Goal: Information Seeking & Learning: Learn about a topic

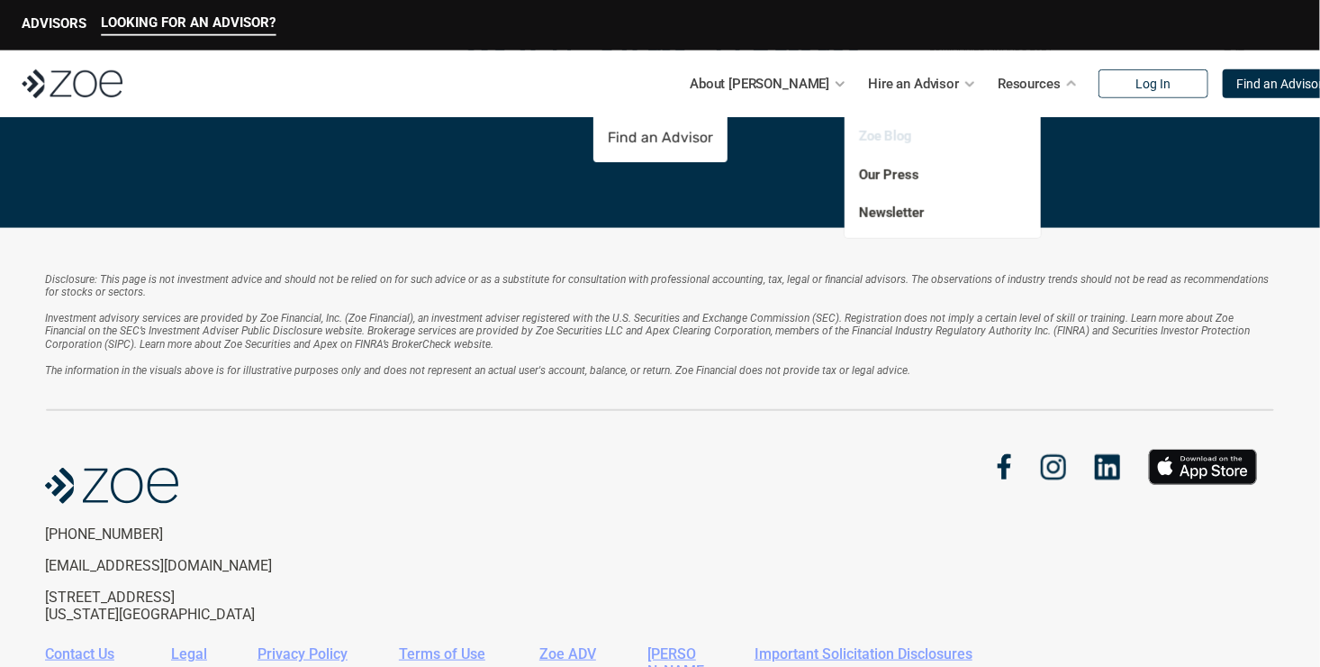
click at [882, 134] on link "Zoe Blog" at bounding box center [885, 136] width 53 height 16
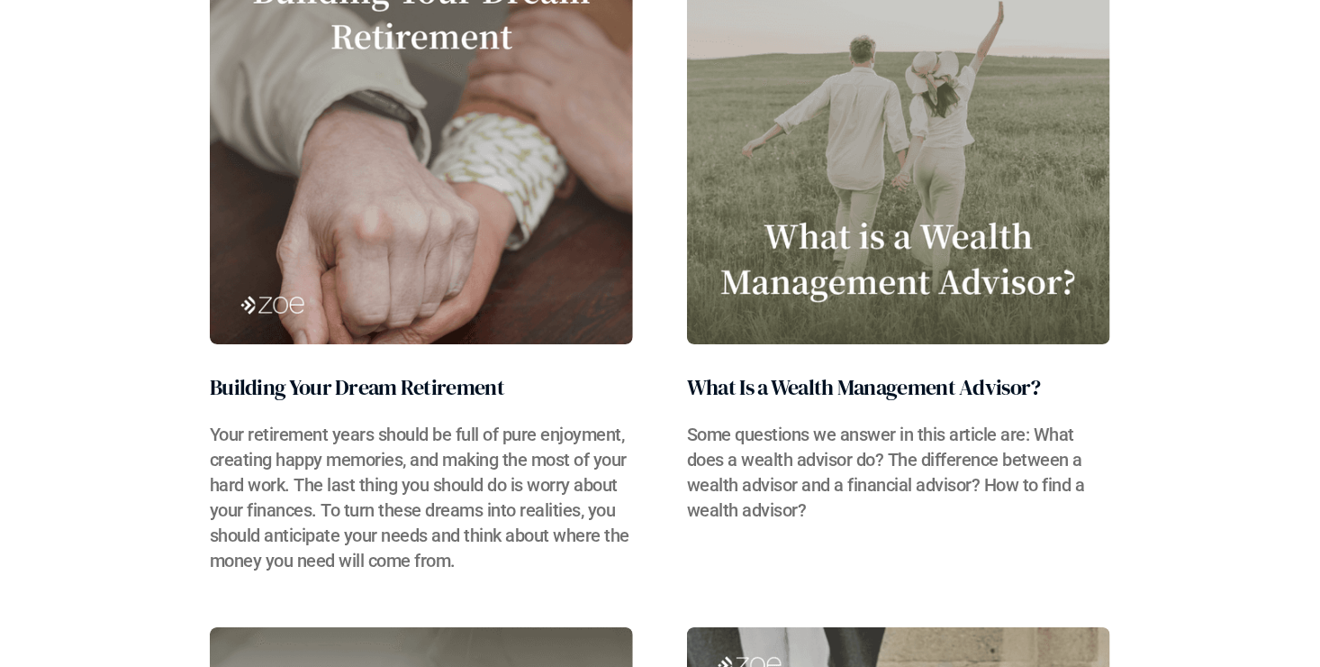
scroll to position [6395, 0]
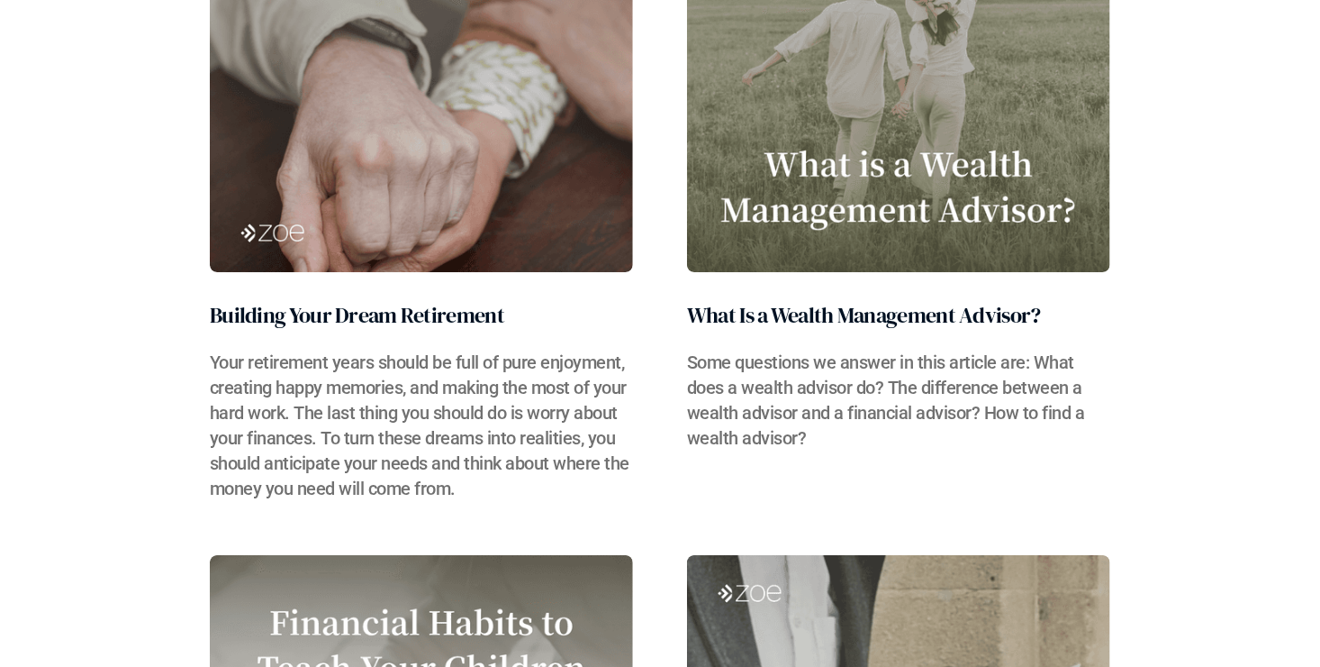
click at [822, 176] on img at bounding box center [898, 61] width 423 height 421
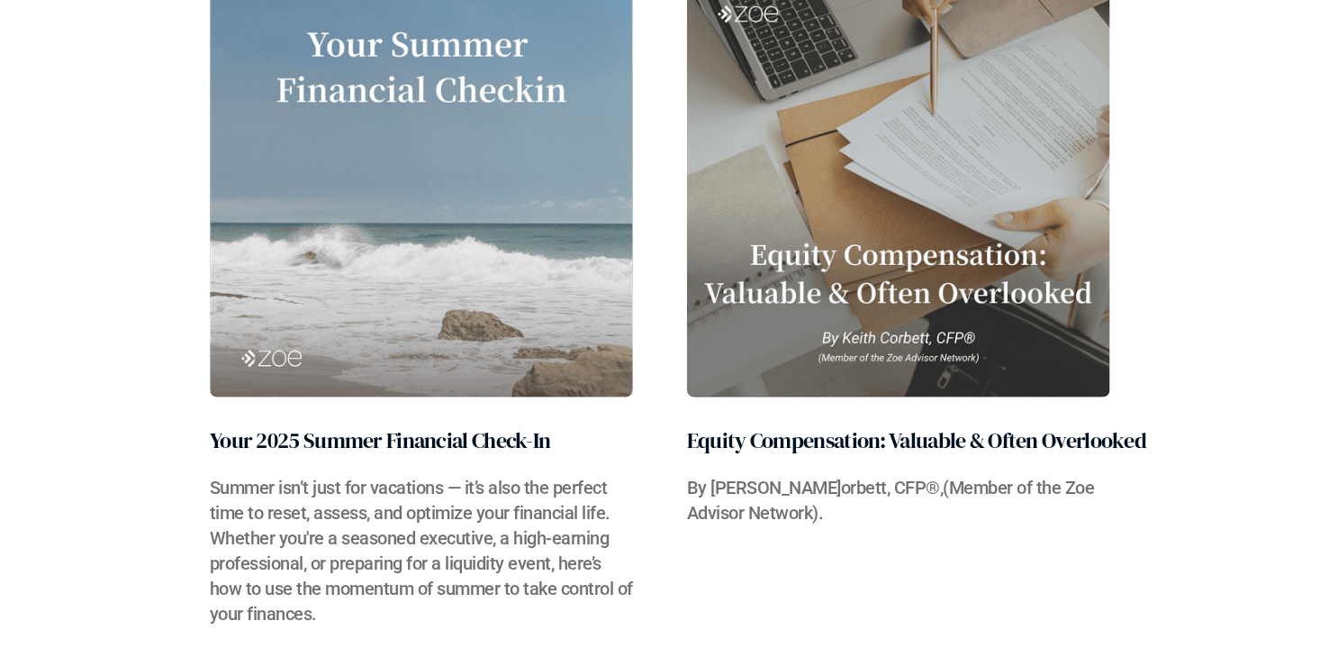
scroll to position [582, 0]
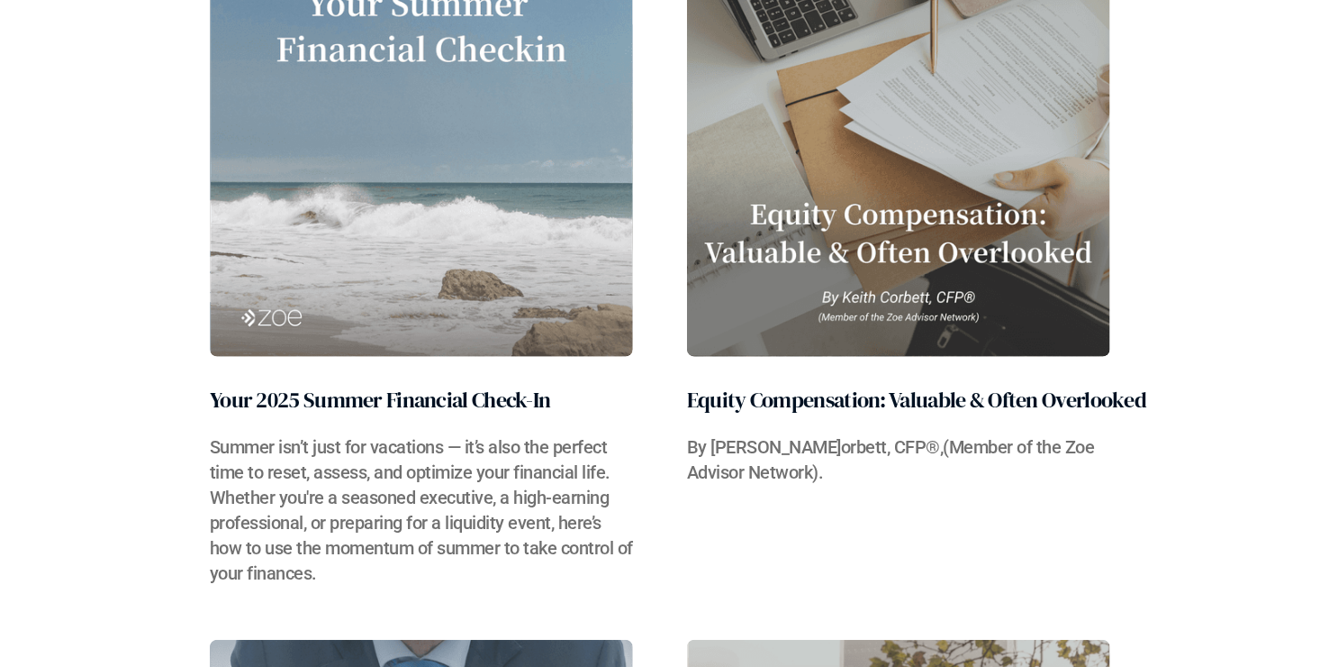
click at [869, 225] on img at bounding box center [898, 146] width 423 height 421
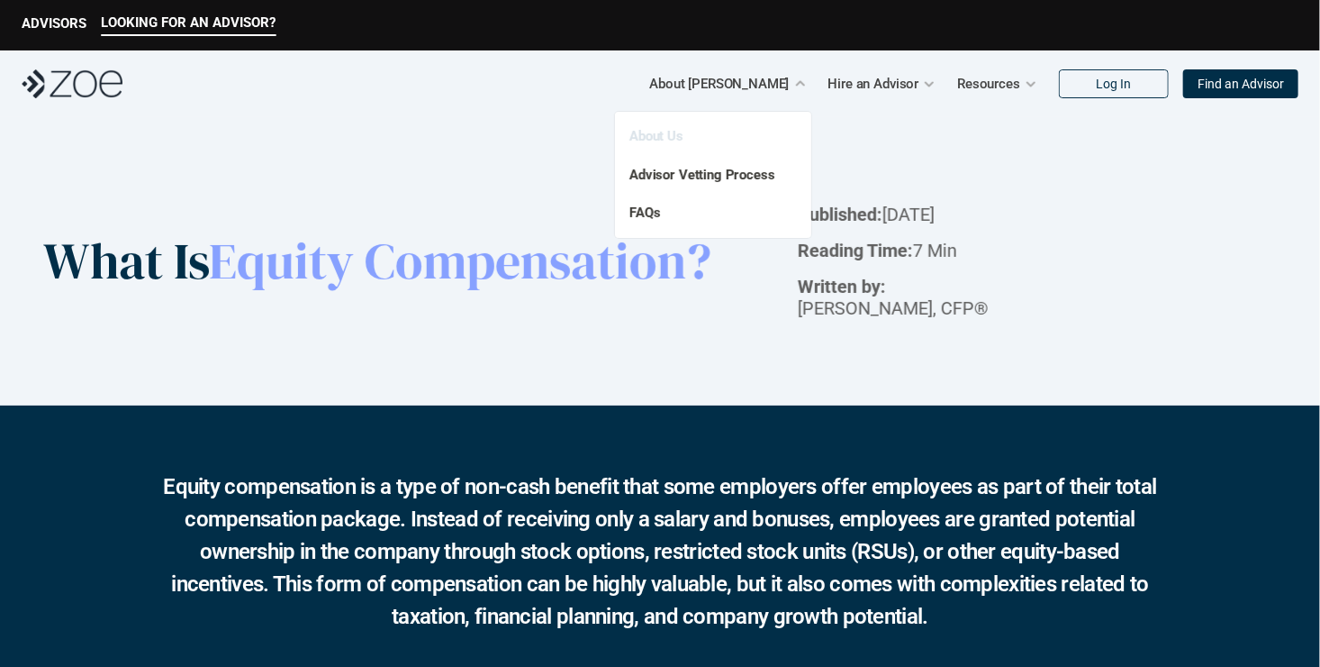
click at [655, 132] on link "About Us" at bounding box center [657, 136] width 54 height 16
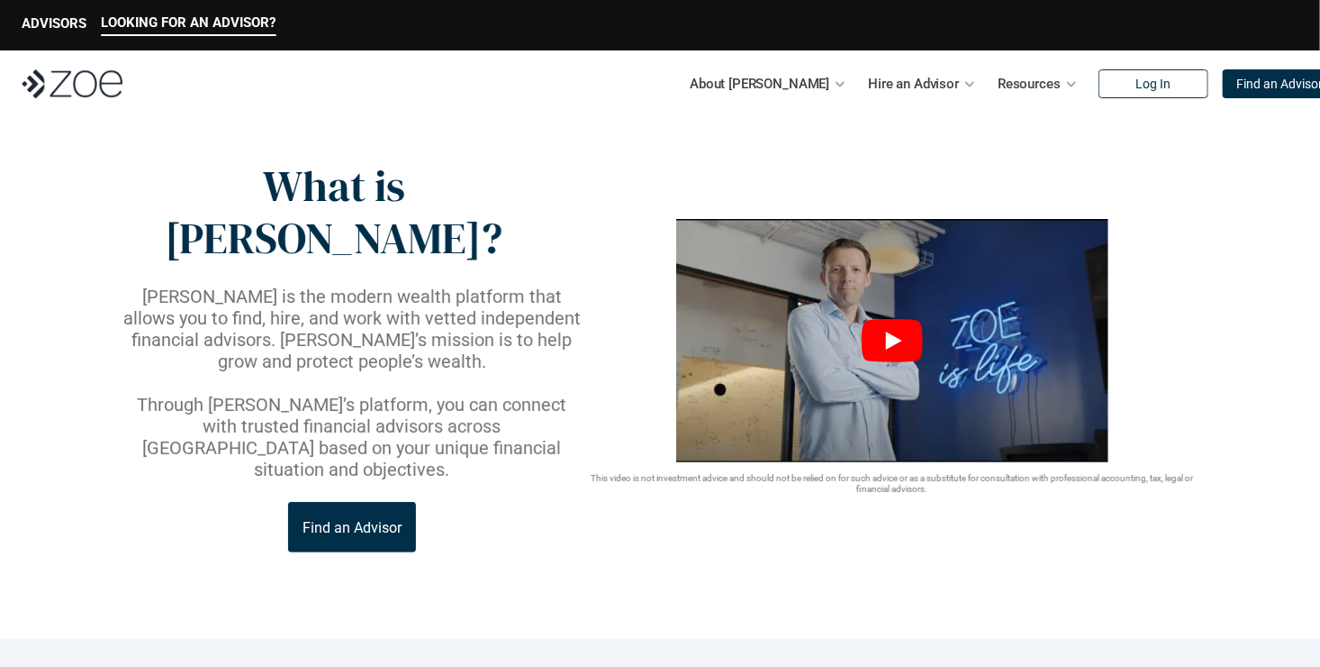
click at [877, 319] on icon "Play" at bounding box center [892, 340] width 61 height 43
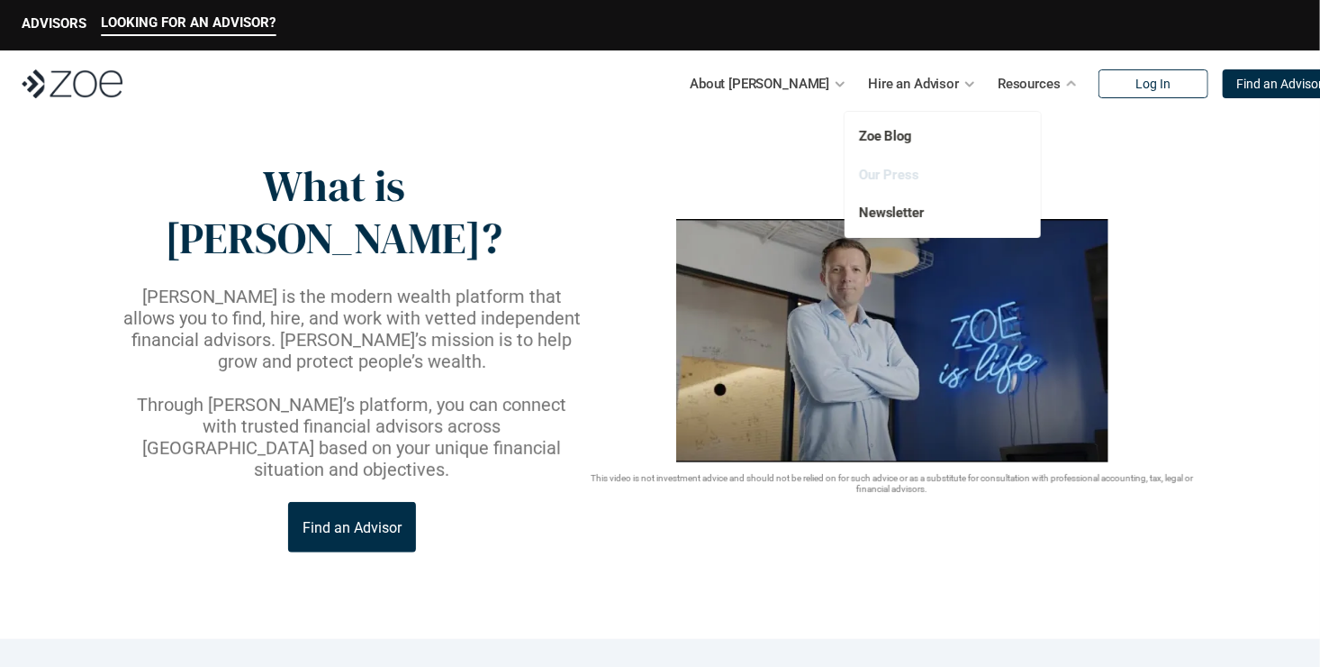
click at [898, 178] on link "Our Press" at bounding box center [889, 175] width 60 height 16
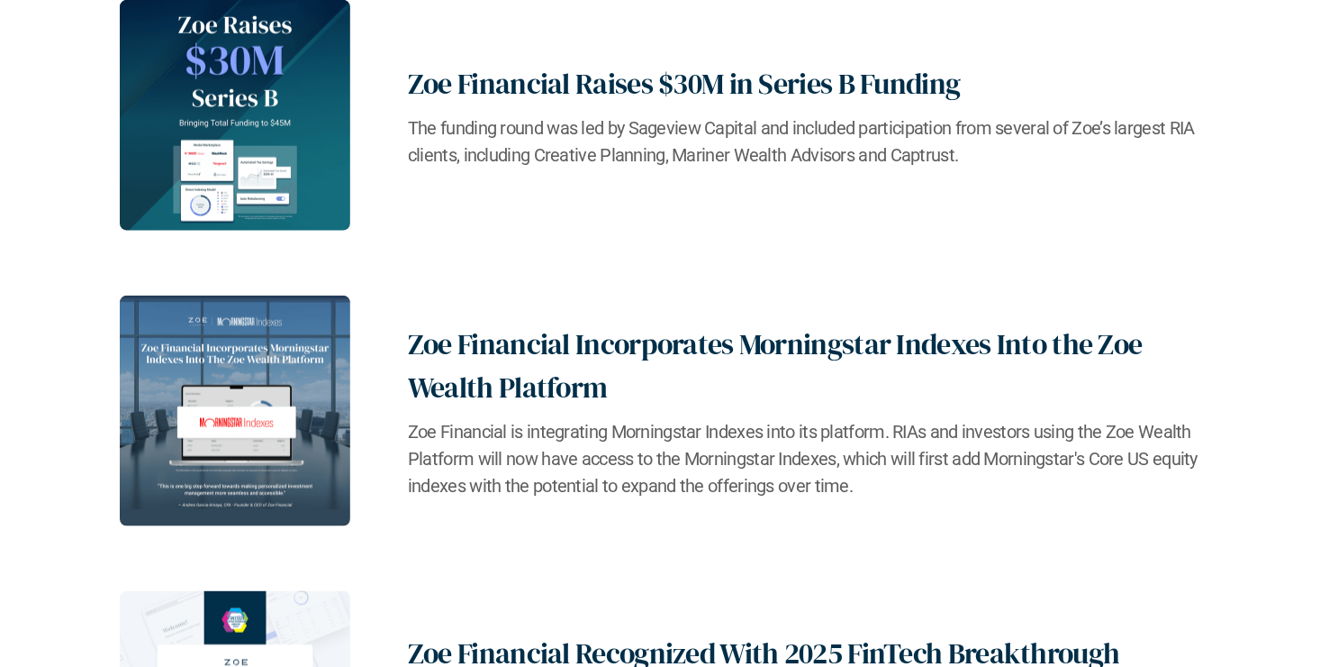
scroll to position [811, 0]
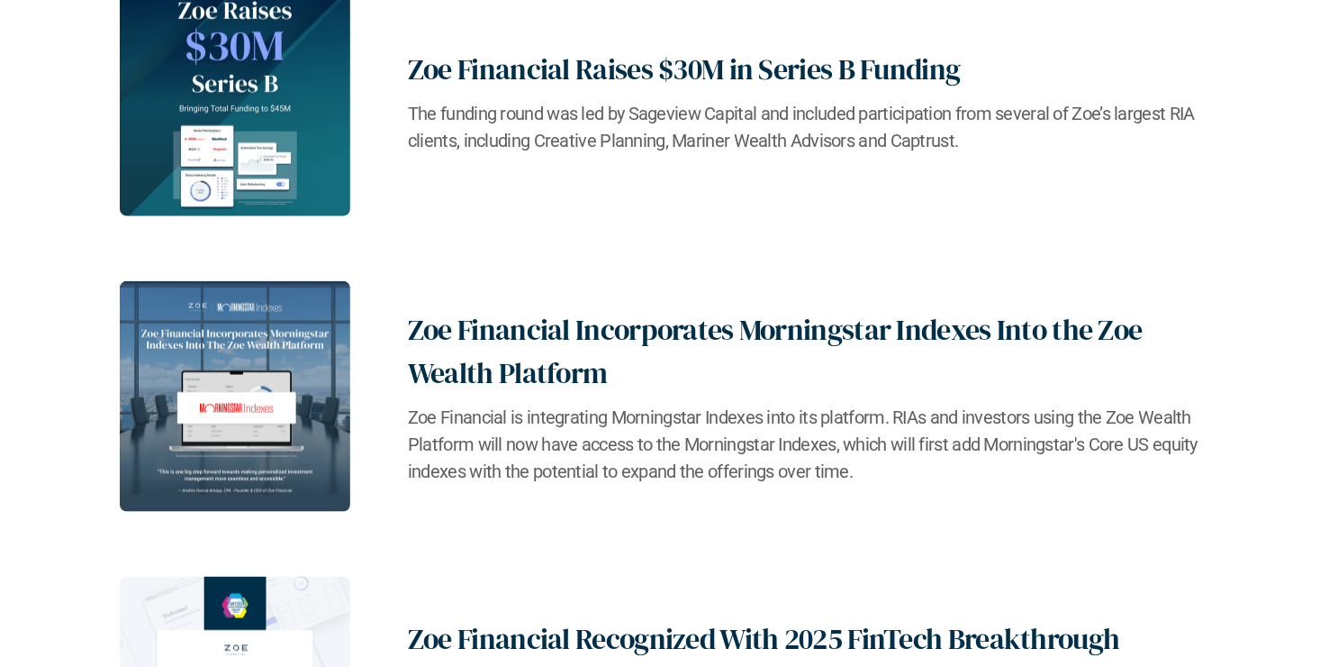
click at [534, 371] on h2 "Zoe Financial Incorporates Morningstar Indexes Into the Zoe Wealth Platform" at bounding box center [804, 351] width 793 height 86
